Goal: Information Seeking & Learning: Compare options

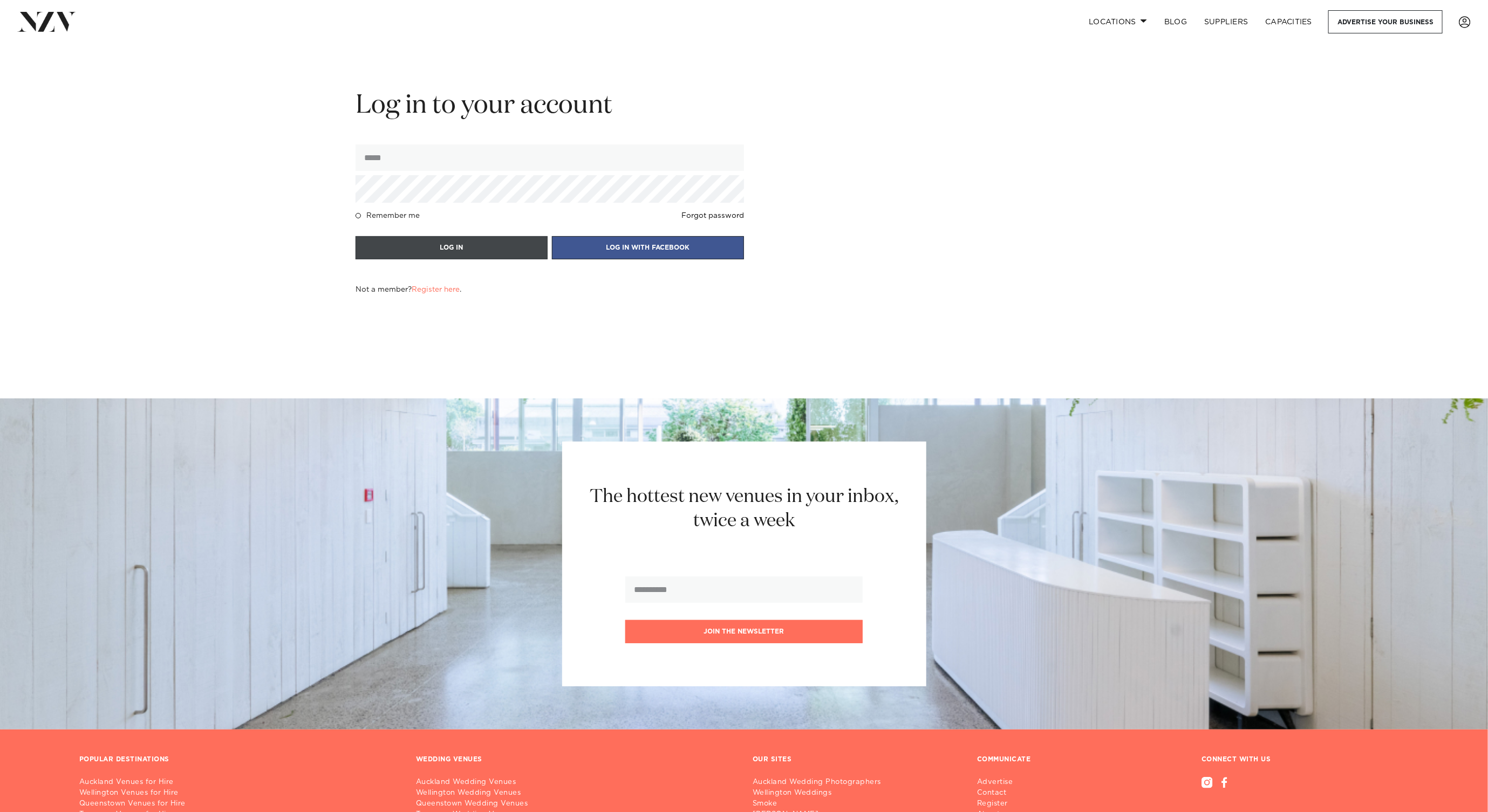
type input "**********"
click at [430, 236] on button "LOG IN" at bounding box center [451, 247] width 192 height 23
